Goal: Information Seeking & Learning: Understand process/instructions

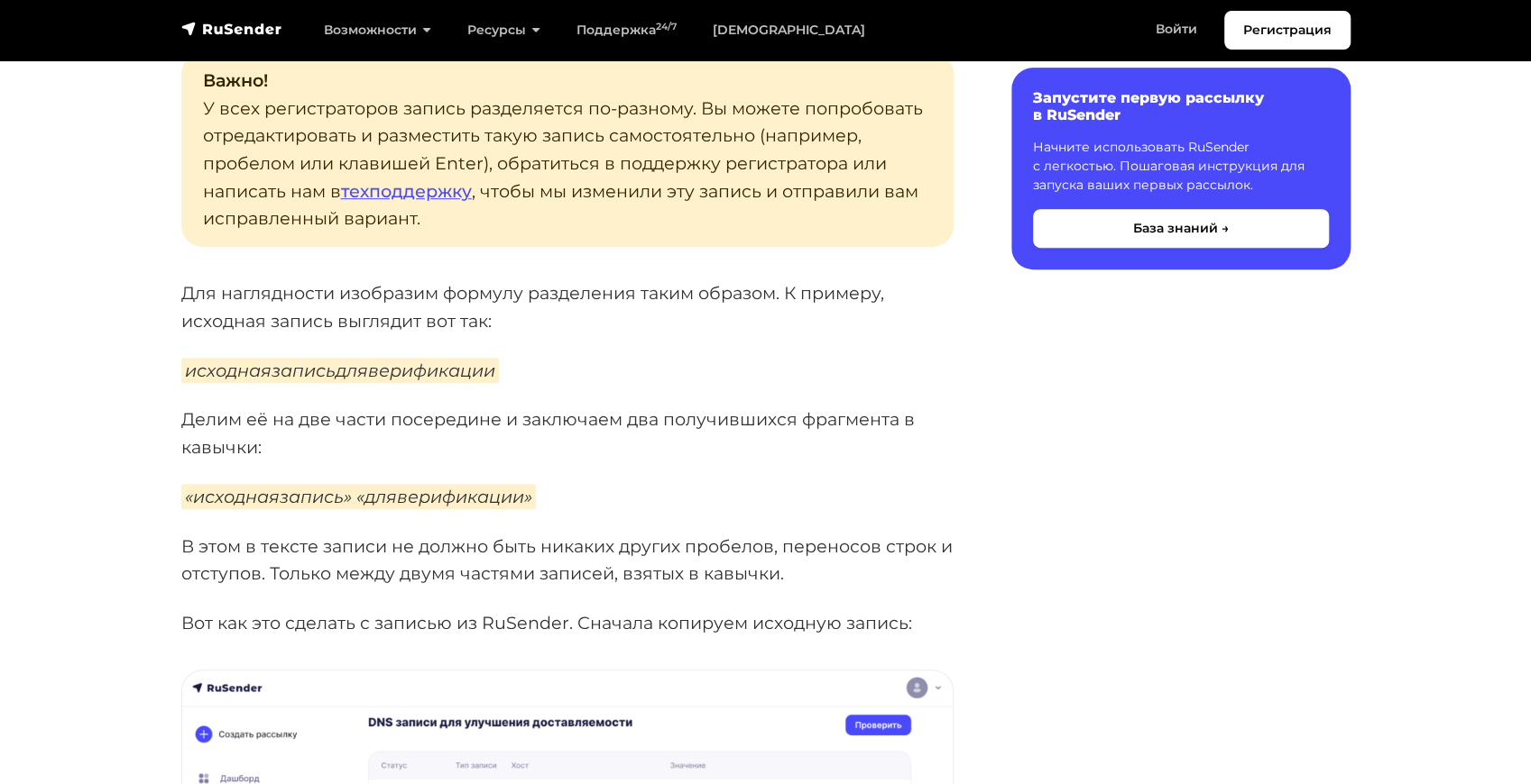
scroll to position [420, 0]
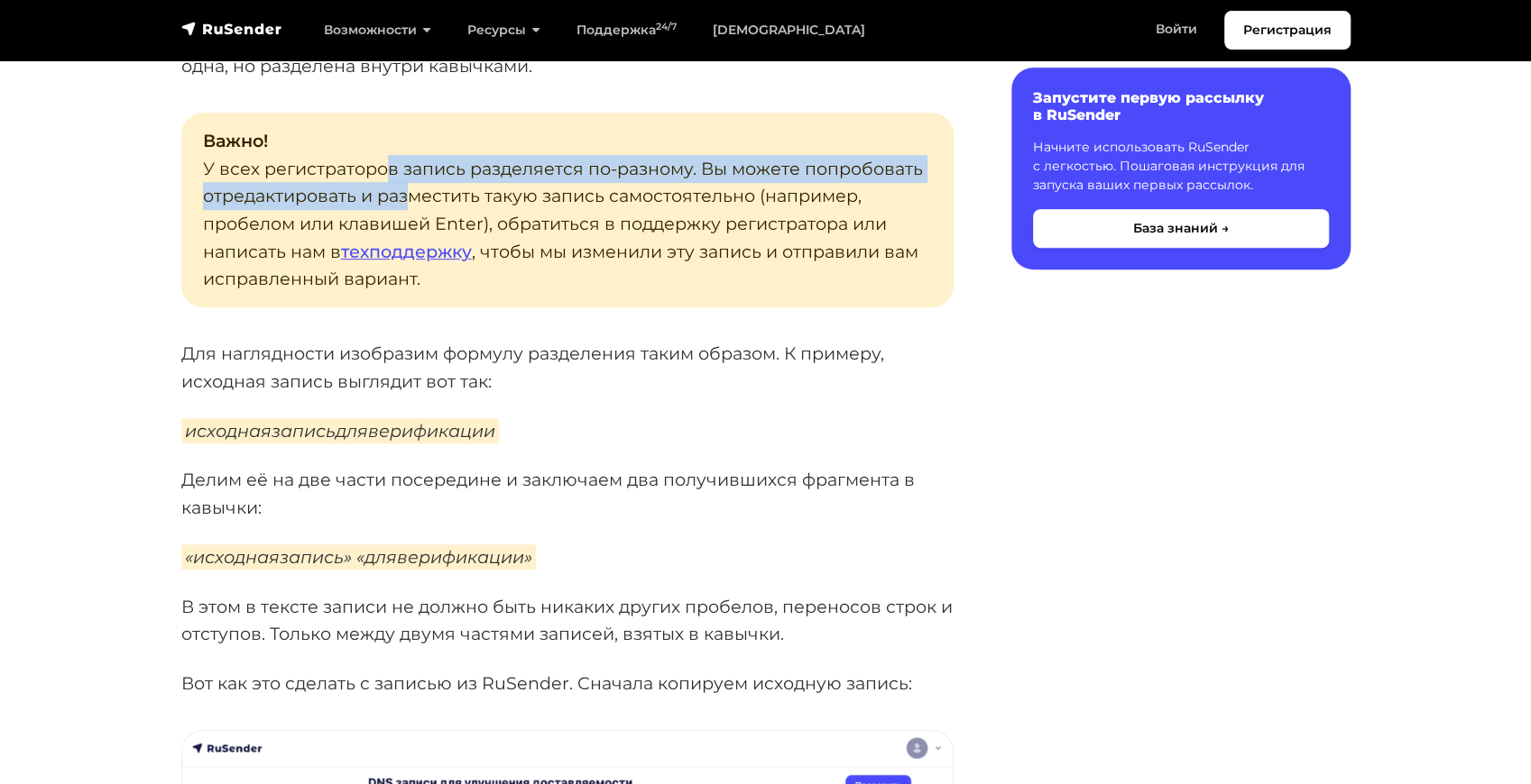
drag, startPoint x: 384, startPoint y: 162, endPoint x: 441, endPoint y: 189, distance: 63.1
click at [413, 186] on p "Важно! У всех регистраторов запись разделяется по-разному. Вы можете попробоват…" at bounding box center [567, 209] width 772 height 194
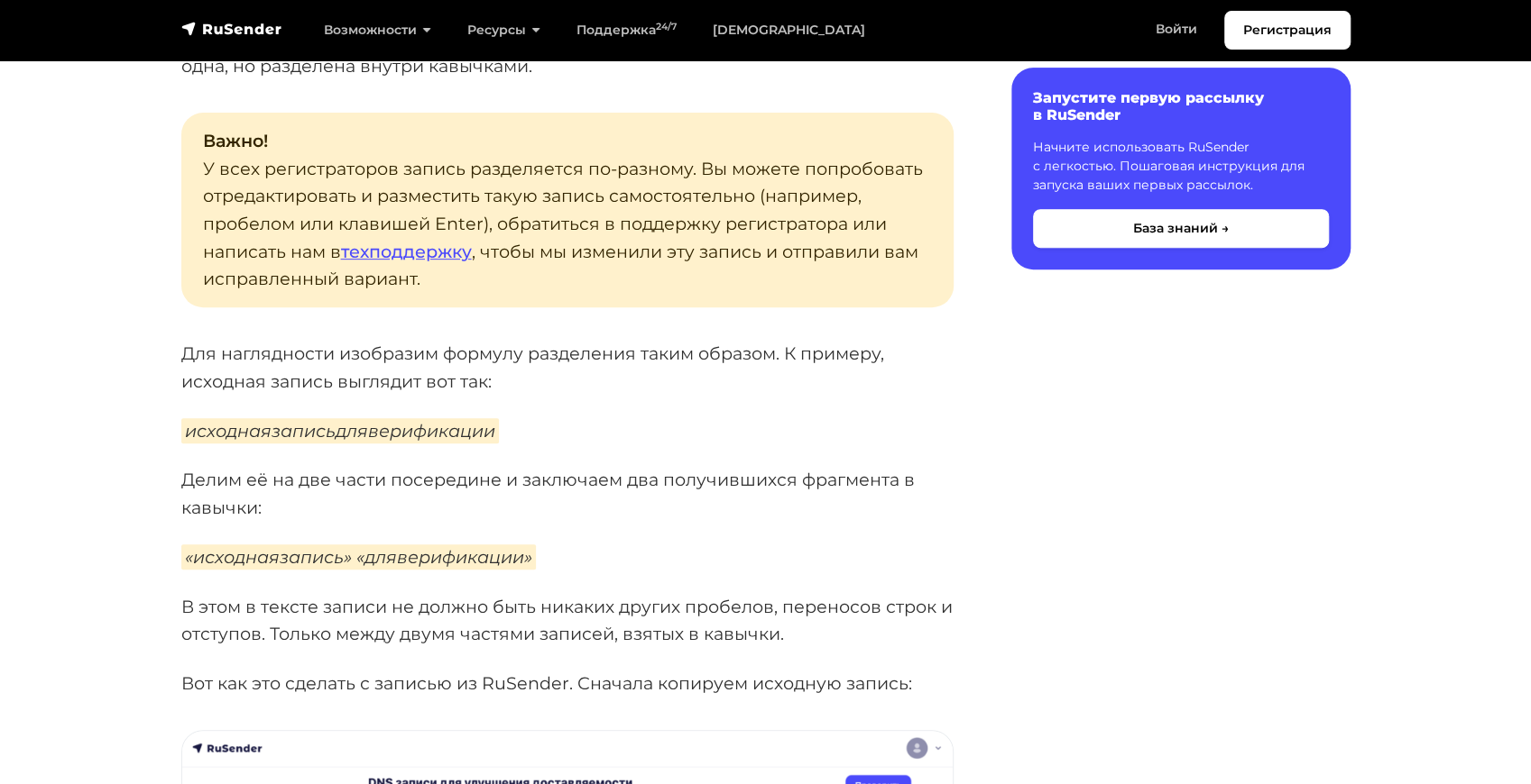
click at [539, 197] on p "Важно! У всех регистраторов запись разделяется по-разному. Вы можете попробоват…" at bounding box center [567, 209] width 772 height 194
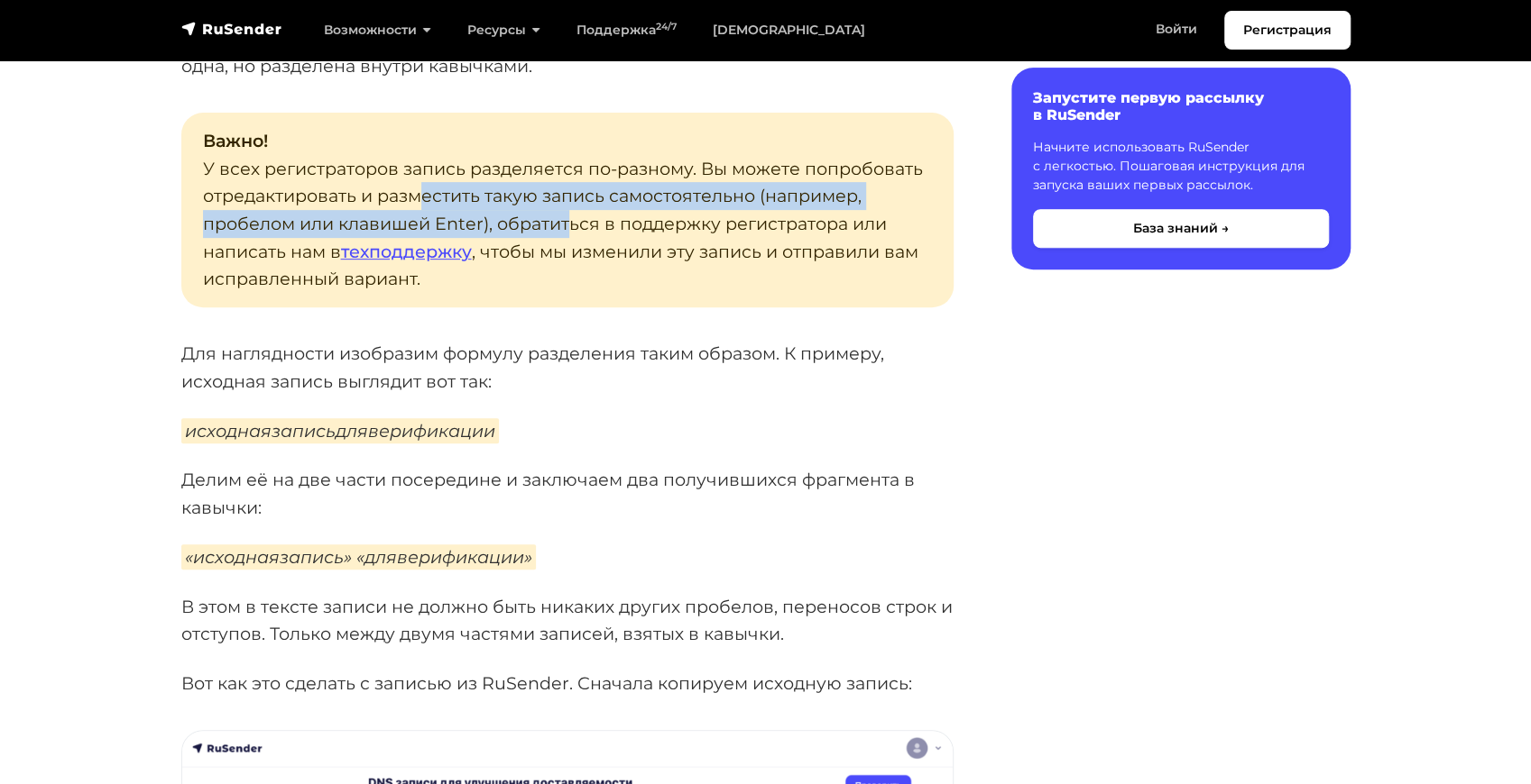
drag, startPoint x: 419, startPoint y: 189, endPoint x: 584, endPoint y: 216, distance: 167.2
click at [573, 214] on p "Важно! У всех регистраторов запись разделяется по-разному. Вы можете попробоват…" at bounding box center [567, 209] width 772 height 194
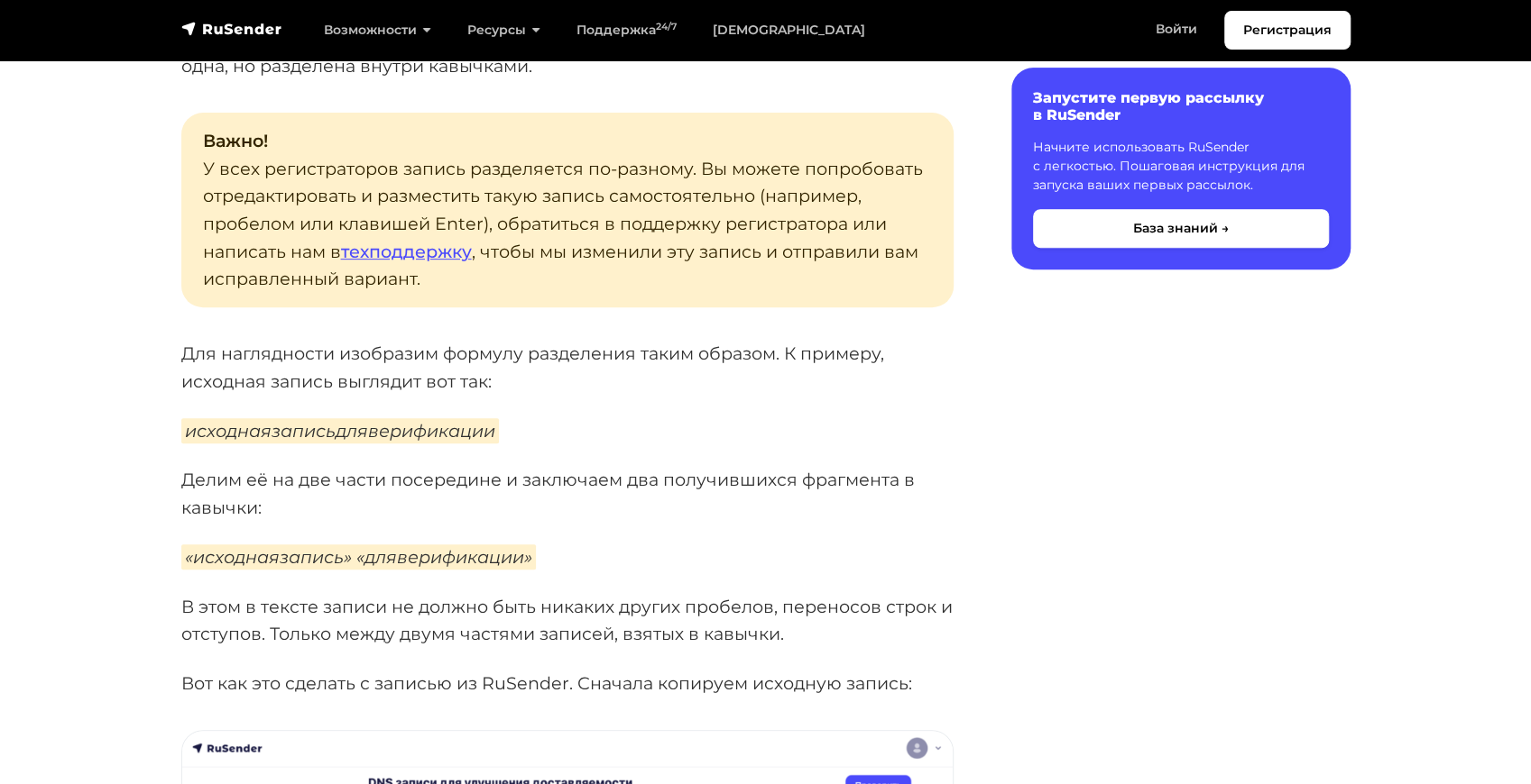
click at [660, 228] on p "Важно! У всех регистраторов запись разделяется по-разному. Вы можете попробоват…" at bounding box center [567, 209] width 772 height 194
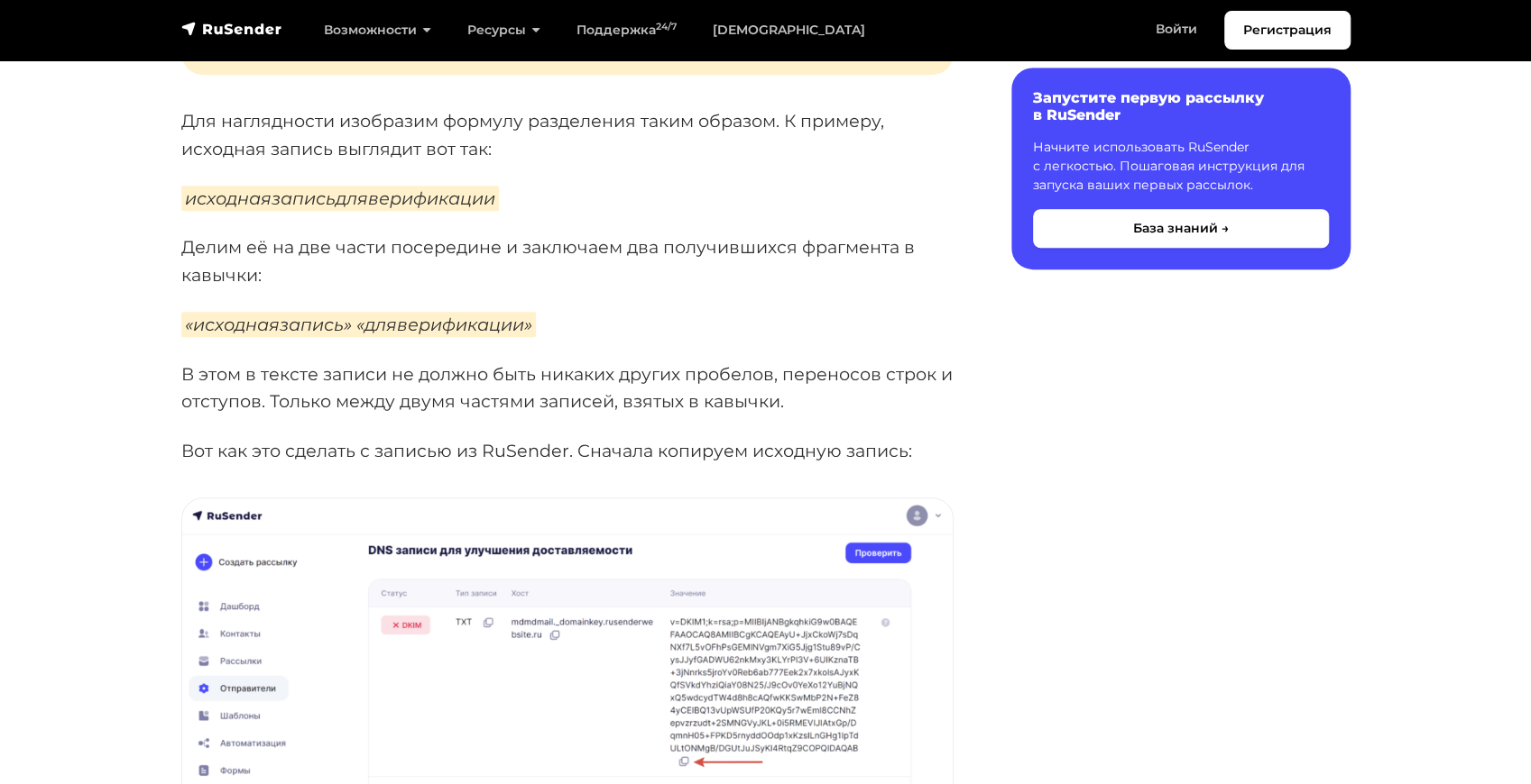
scroll to position [660, 0]
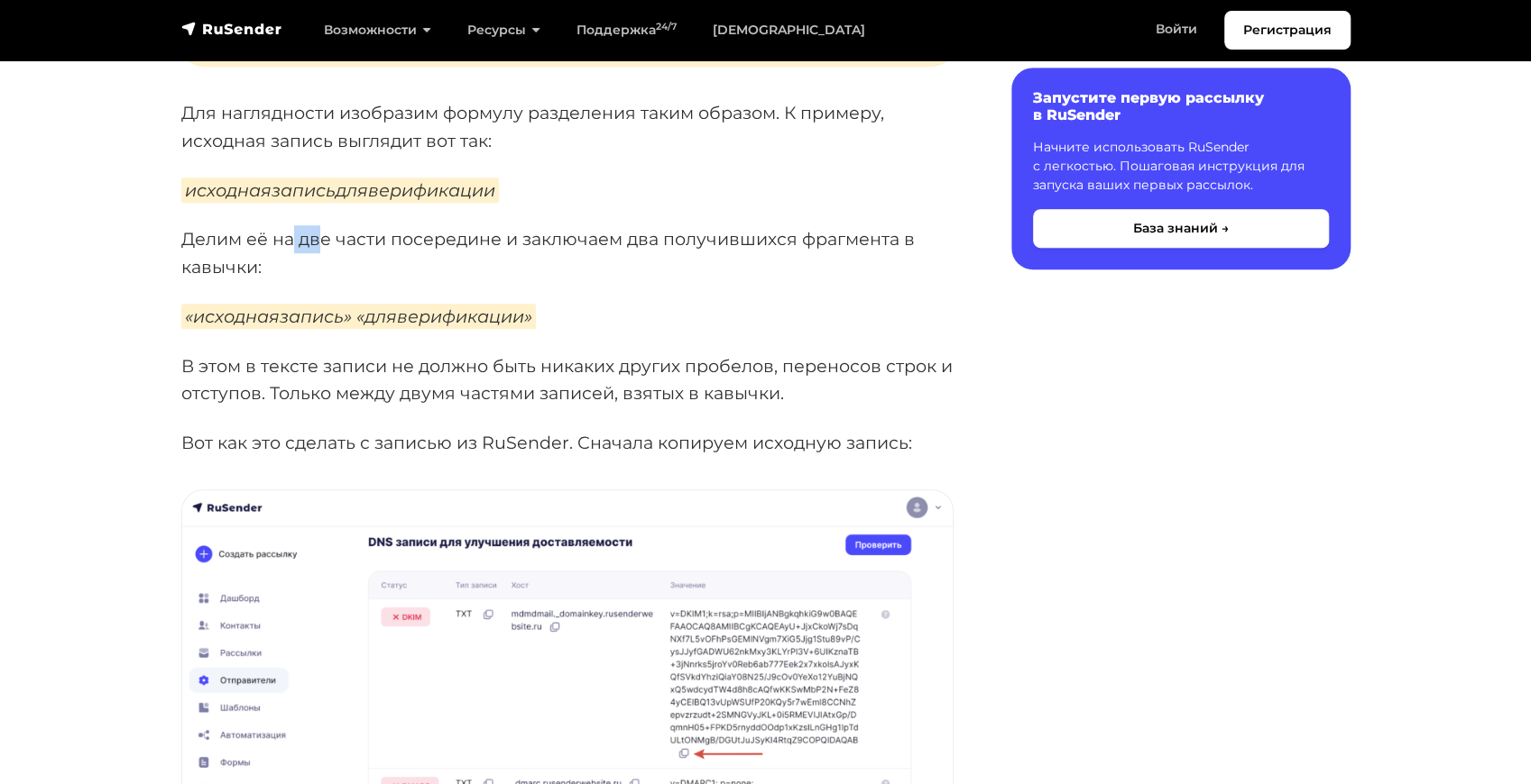
drag, startPoint x: 293, startPoint y: 236, endPoint x: 411, endPoint y: 269, distance: 122.5
click at [317, 251] on p "Делим её на две части посередине и заключаем два получившихся фрагмента в кавыч…" at bounding box center [567, 252] width 772 height 55
click at [446, 275] on p "Делим её на две части посередине и заключаем два получившихся фрагмента в кавыч…" at bounding box center [567, 252] width 772 height 55
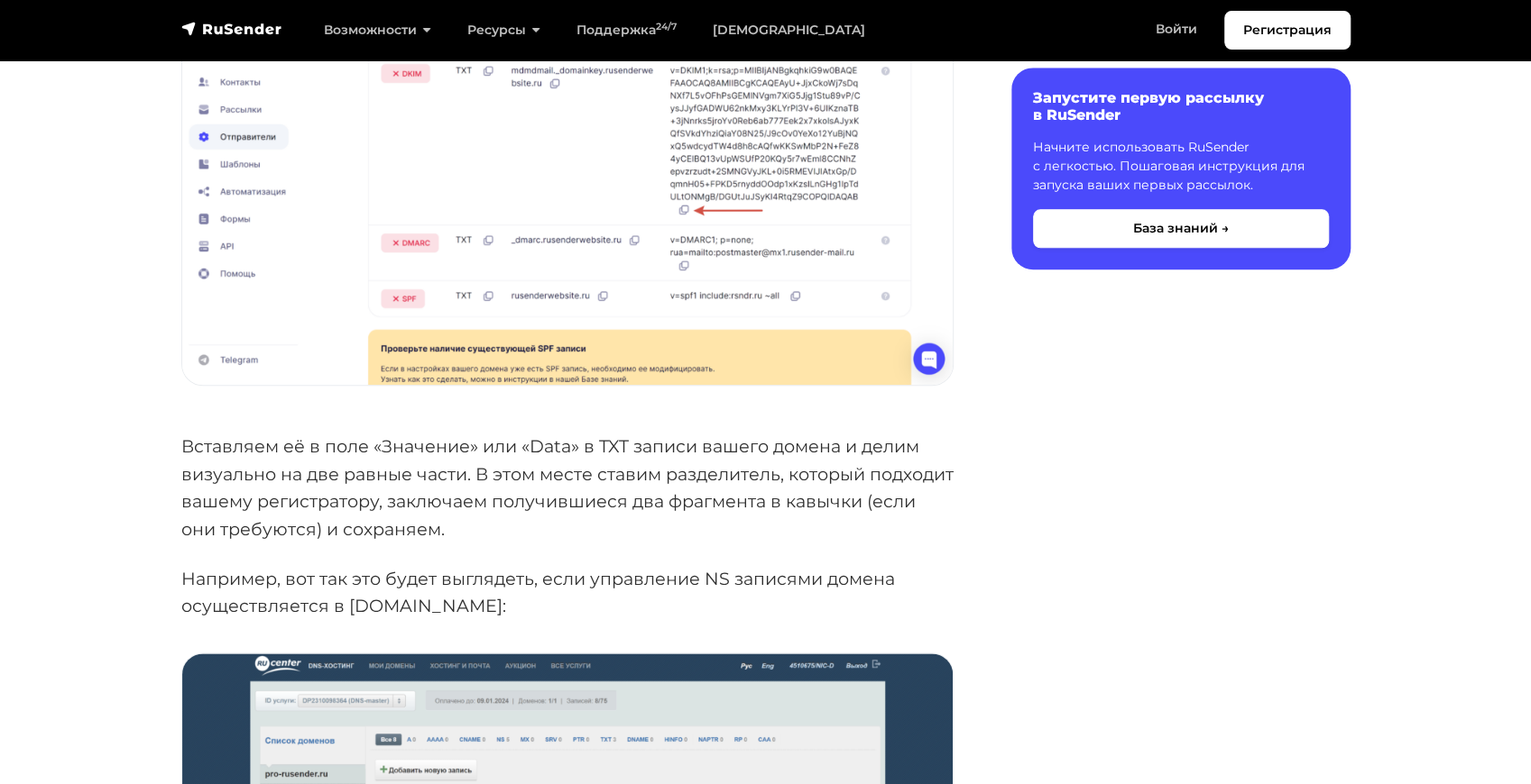
scroll to position [1262, 0]
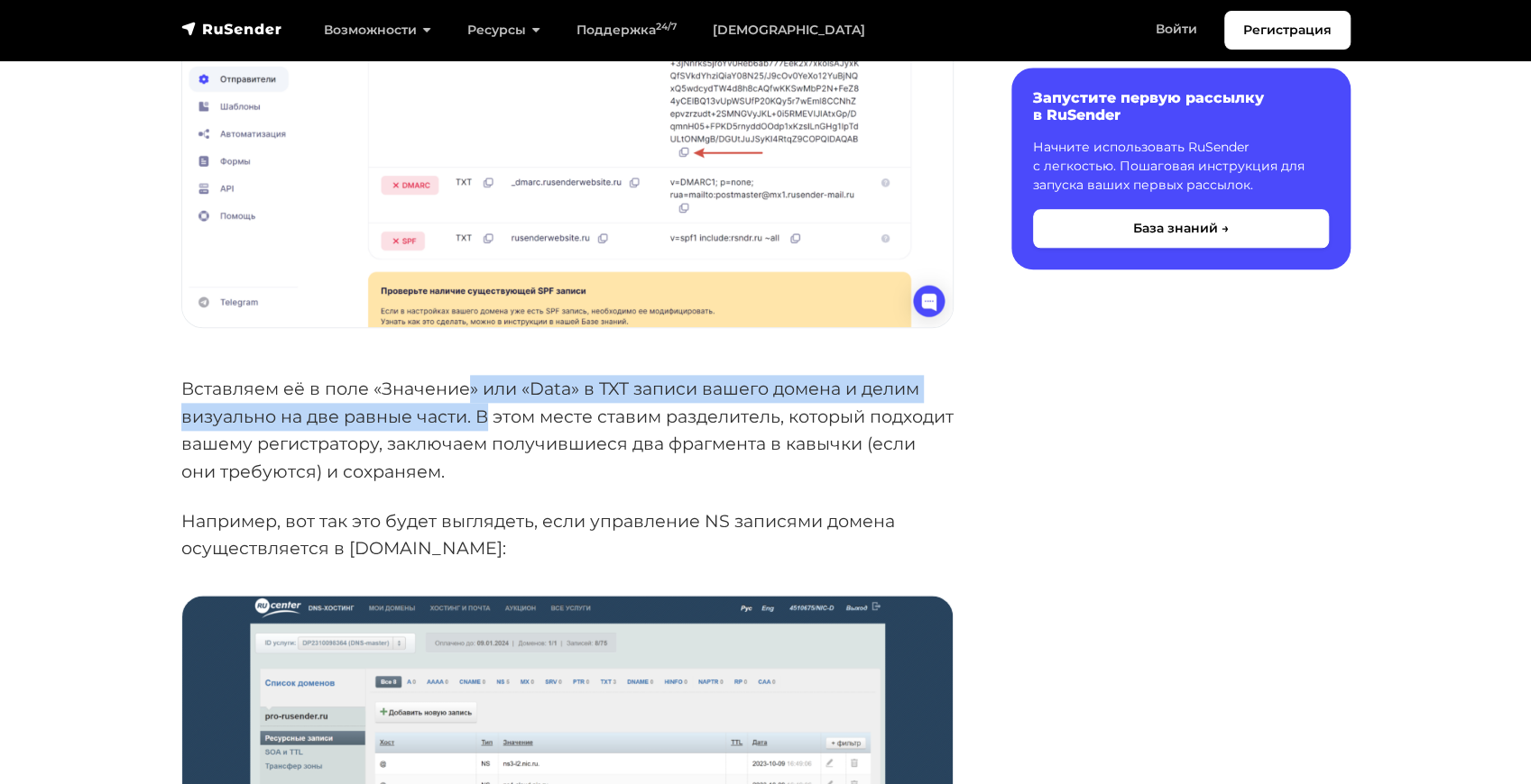
drag, startPoint x: 469, startPoint y: 384, endPoint x: 488, endPoint y: 428, distance: 47.9
click at [487, 428] on p "Вставляем её в поле «Значение» или «Data» в TXT записи вашего домена и делим ви…" at bounding box center [567, 429] width 772 height 111
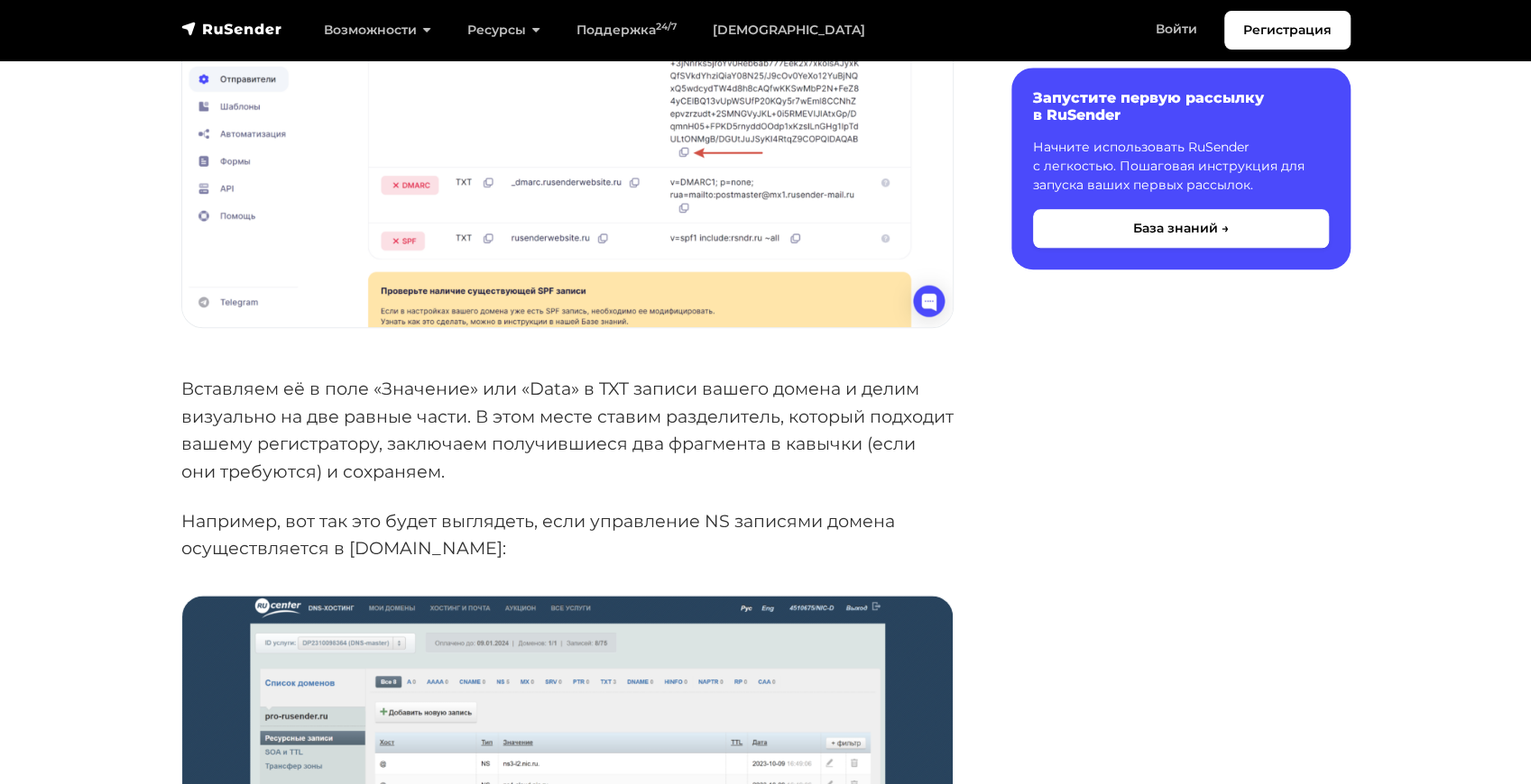
click at [575, 444] on p "Вставляем её в поле «Значение» или «Data» в TXT записи вашего домена и делим ви…" at bounding box center [567, 429] width 772 height 111
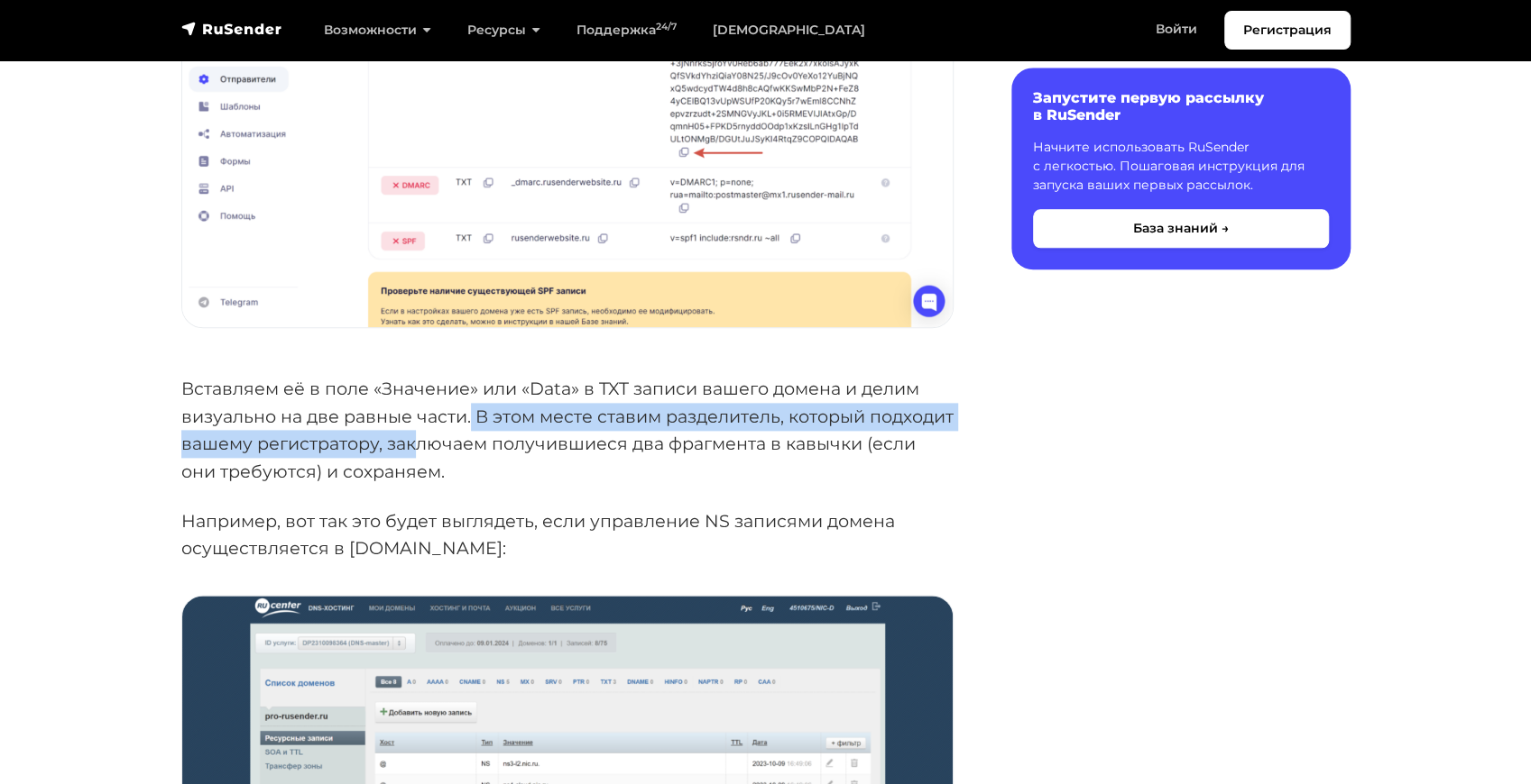
drag, startPoint x: 469, startPoint y: 411, endPoint x: 516, endPoint y: 459, distance: 67.2
click at [513, 458] on p "Вставляем её в поле «Значение» или «Data» в TXT записи вашего домена и делим ви…" at bounding box center [567, 429] width 772 height 111
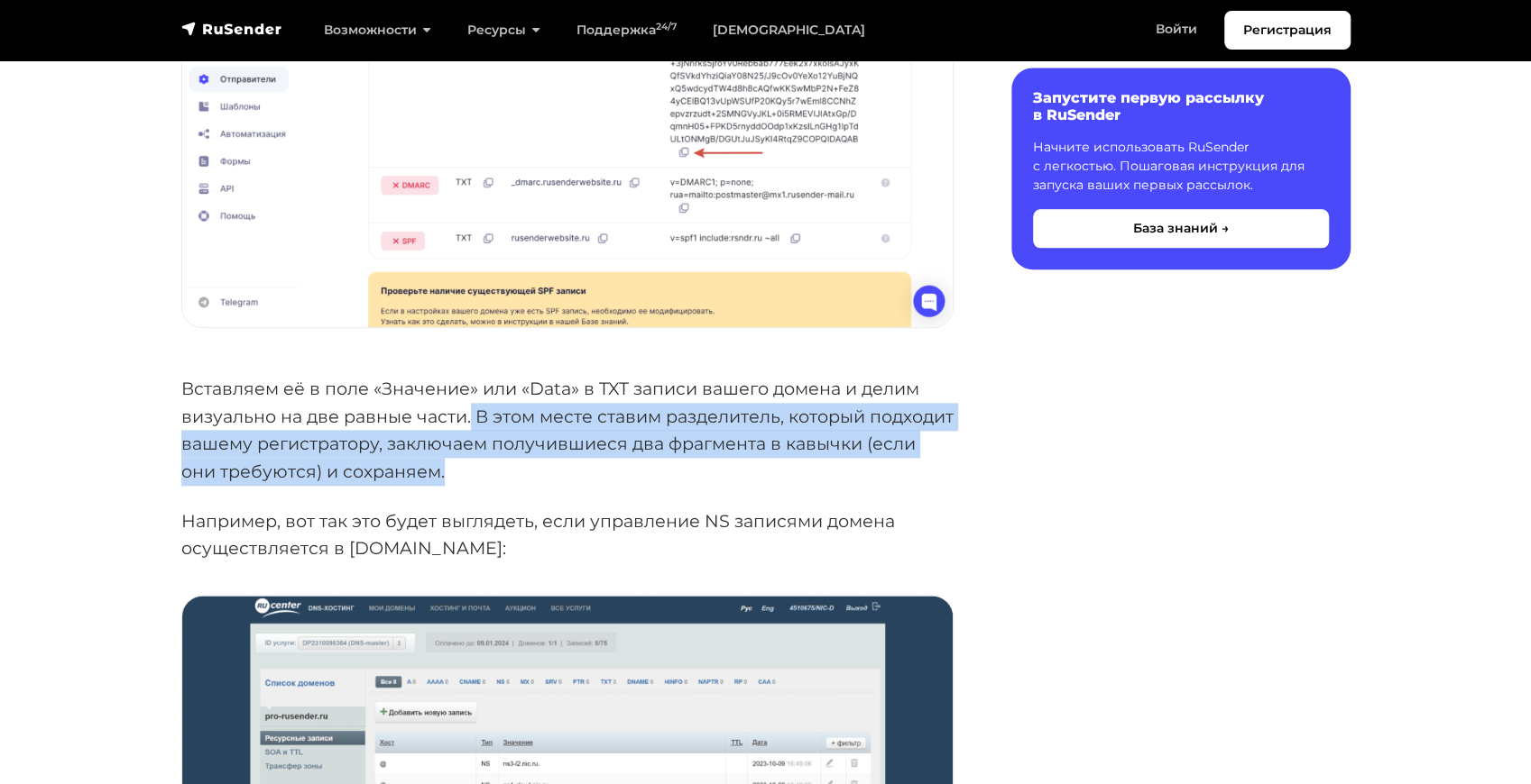
click at [599, 475] on p "Вставляем её в поле «Значение» или «Data» в TXT записи вашего домена и делим ви…" at bounding box center [567, 429] width 772 height 111
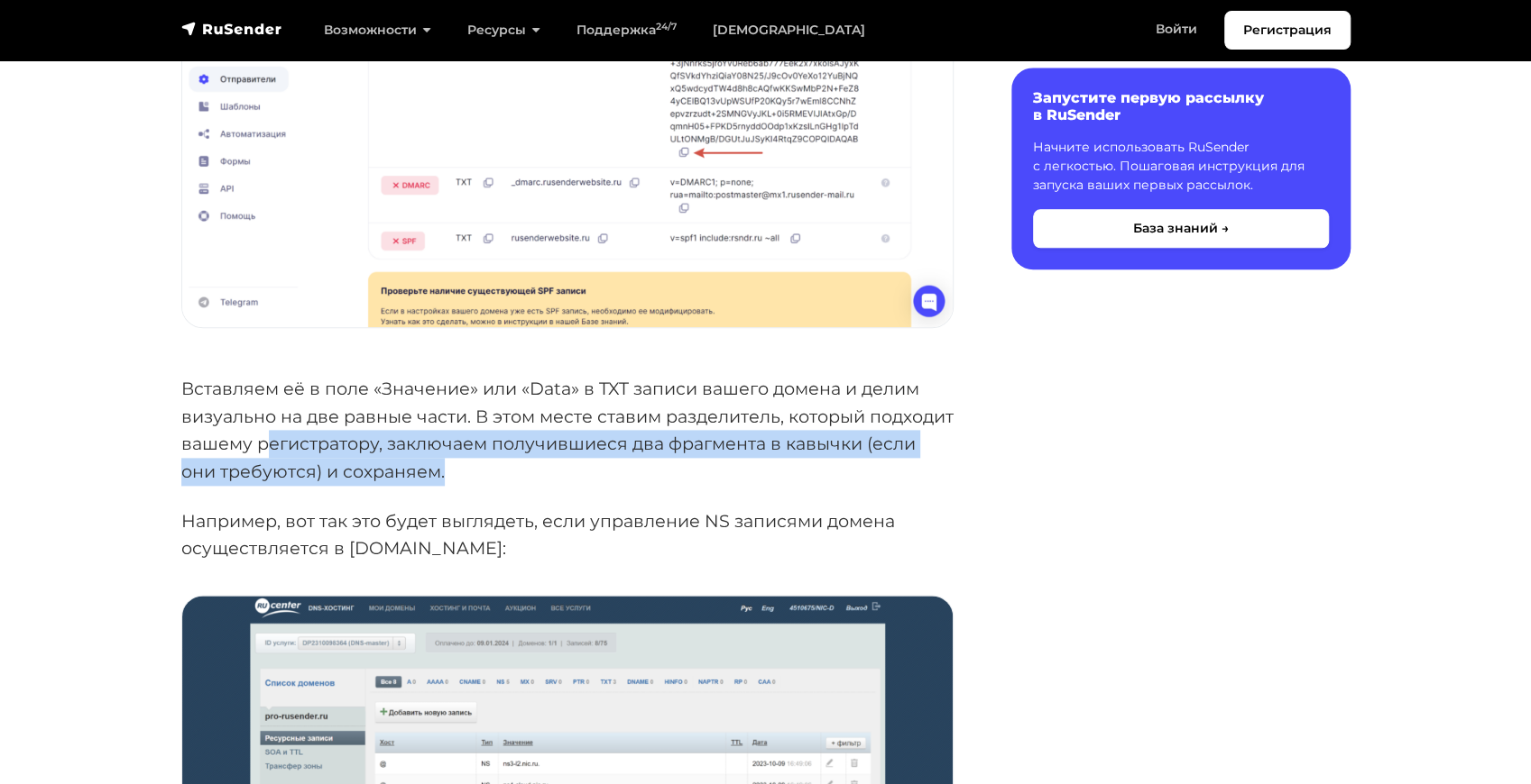
drag, startPoint x: 362, startPoint y: 438, endPoint x: 570, endPoint y: 479, distance: 212.0
click at [570, 479] on p "Вставляем её в поле «Значение» или «Data» в TXT записи вашего домена и делим ви…" at bounding box center [567, 429] width 772 height 111
click at [571, 463] on p "Вставляем её в поле «Значение» или «Data» в TXT записи вашего домена и делим ви…" at bounding box center [567, 429] width 772 height 111
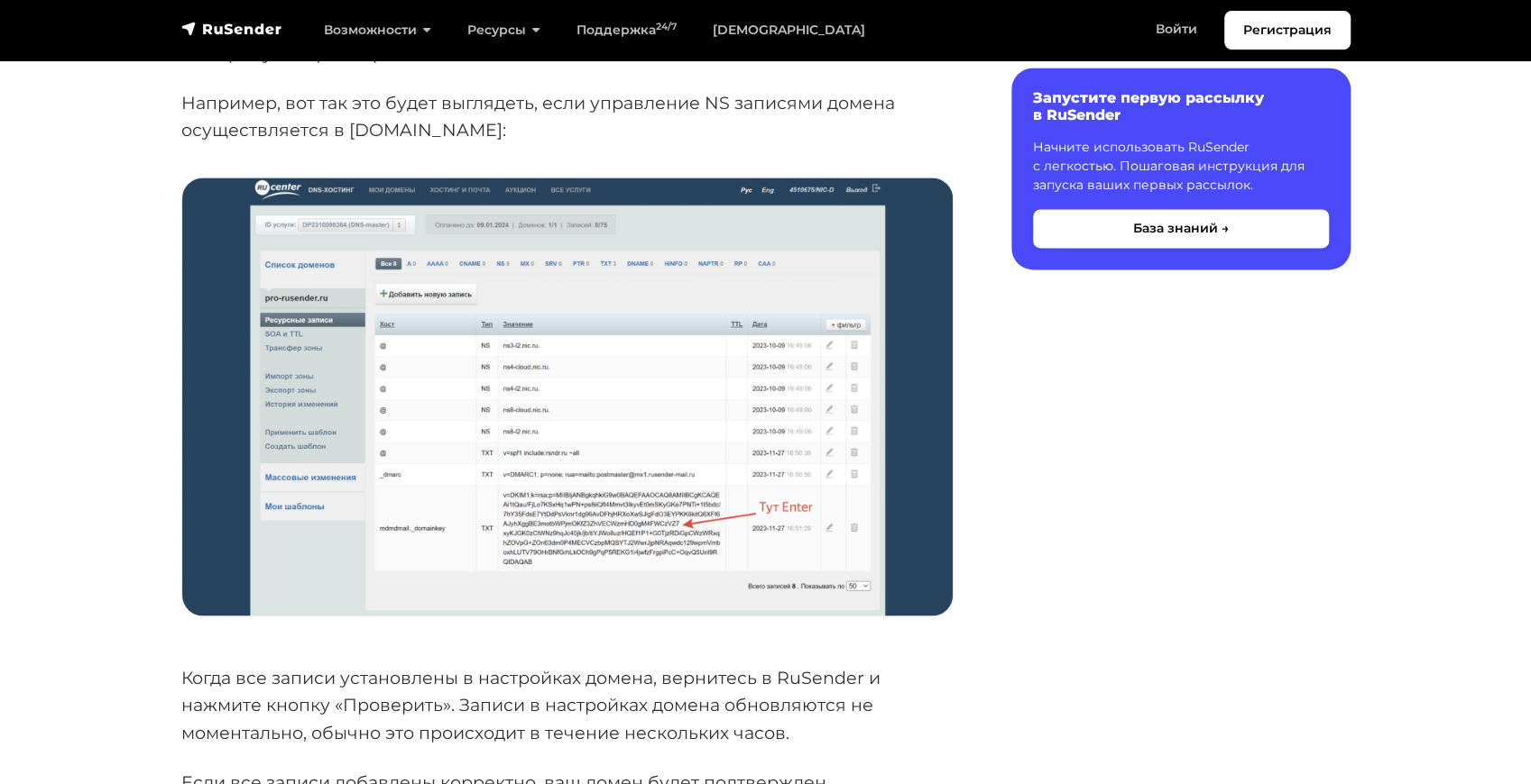
scroll to position [1682, 0]
